Goal: Task Accomplishment & Management: Manage account settings

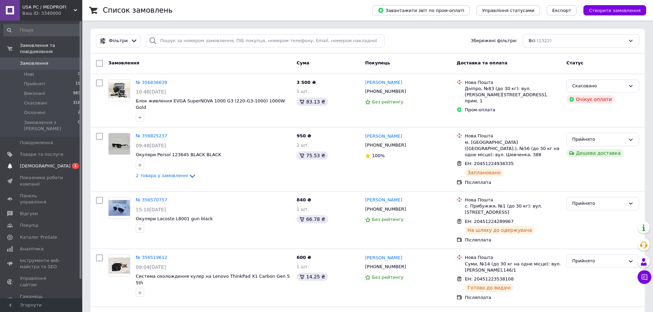
click at [34, 163] on span "[DEMOGRAPHIC_DATA]" at bounding box center [45, 166] width 51 height 6
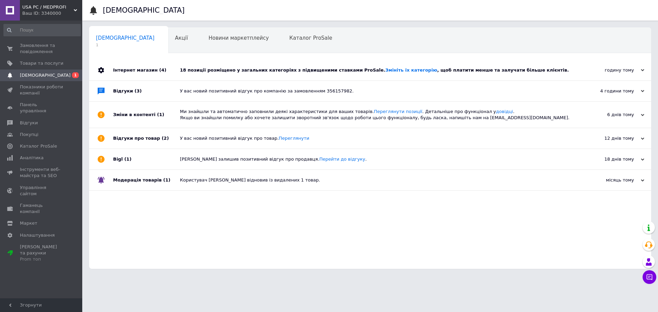
click at [236, 72] on div "18 позиції розміщено у загальних категоріях з підвищеними ставками ProSale. Змі…" at bounding box center [378, 70] width 396 height 6
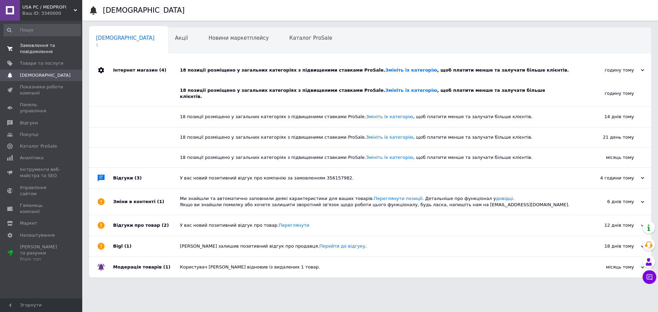
click at [25, 51] on span "Замовлення та повідомлення" at bounding box center [42, 49] width 44 height 12
